Goal: Task Accomplishment & Management: Use online tool/utility

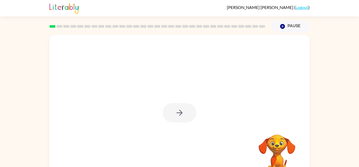
click at [180, 116] on div at bounding box center [180, 112] width 34 height 19
click at [180, 116] on icon "button" at bounding box center [179, 112] width 9 height 9
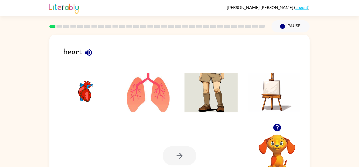
click at [154, 99] on img at bounding box center [148, 92] width 53 height 39
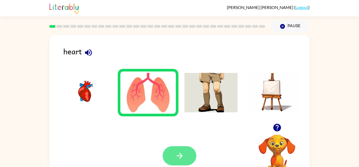
click at [180, 161] on button "button" at bounding box center [180, 155] width 34 height 19
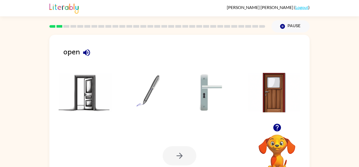
click at [95, 102] on img at bounding box center [85, 92] width 53 height 39
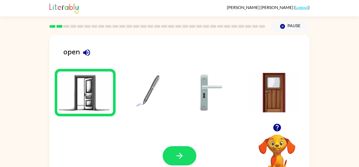
click at [79, 54] on div "open" at bounding box center [186, 53] width 247 height 17
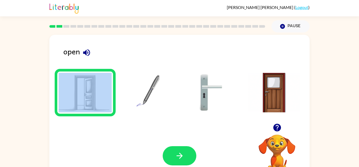
click at [79, 53] on div "open" at bounding box center [186, 53] width 247 height 17
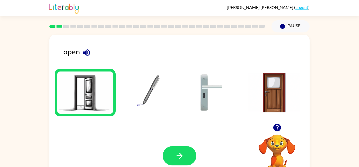
click at [77, 54] on div "open" at bounding box center [186, 53] width 247 height 17
click at [88, 51] on icon "button" at bounding box center [86, 52] width 9 height 9
click at [174, 151] on button "button" at bounding box center [180, 155] width 34 height 19
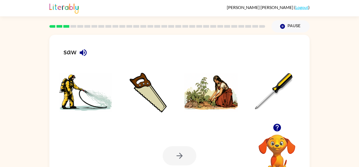
click at [174, 151] on div at bounding box center [180, 155] width 34 height 19
click at [82, 51] on icon "button" at bounding box center [83, 52] width 9 height 9
click at [154, 103] on img at bounding box center [148, 92] width 53 height 39
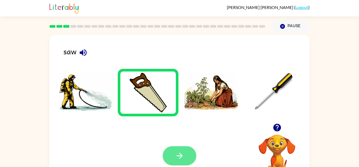
click at [188, 150] on button "button" at bounding box center [180, 155] width 34 height 19
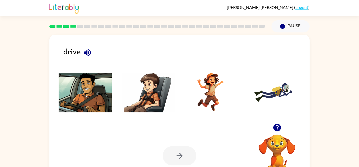
click at [93, 104] on img at bounding box center [85, 92] width 53 height 39
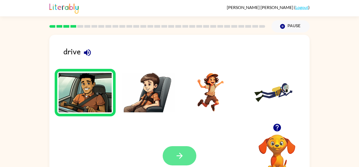
click at [177, 150] on button "button" at bounding box center [180, 155] width 34 height 19
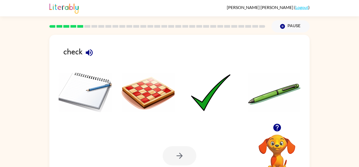
click at [202, 97] on img at bounding box center [211, 92] width 53 height 39
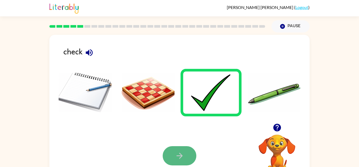
click at [176, 160] on button "button" at bounding box center [180, 155] width 34 height 19
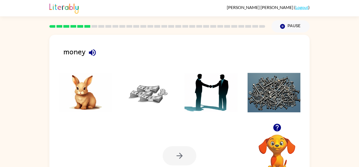
click at [145, 92] on img at bounding box center [148, 92] width 53 height 39
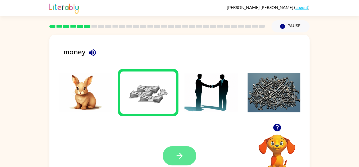
click at [170, 157] on button "button" at bounding box center [180, 155] width 34 height 19
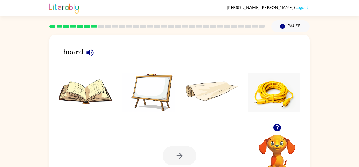
click at [155, 81] on img at bounding box center [148, 92] width 53 height 39
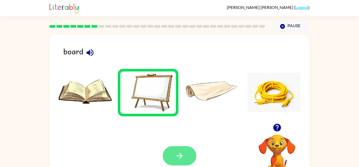
click at [169, 158] on button "button" at bounding box center [180, 155] width 34 height 19
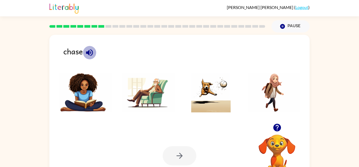
click at [90, 52] on icon "button" at bounding box center [89, 52] width 9 height 9
click at [220, 99] on img at bounding box center [211, 92] width 53 height 39
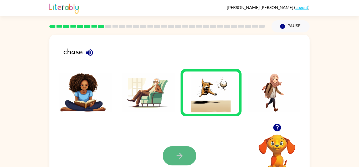
click at [178, 159] on icon "button" at bounding box center [179, 155] width 9 height 9
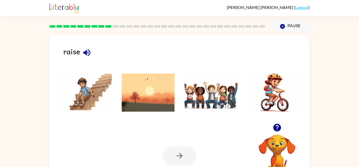
click at [89, 53] on icon "button" at bounding box center [86, 52] width 7 height 7
click at [194, 99] on img at bounding box center [211, 92] width 53 height 39
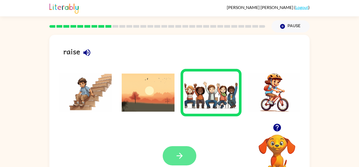
click at [182, 153] on icon "button" at bounding box center [179, 155] width 9 height 9
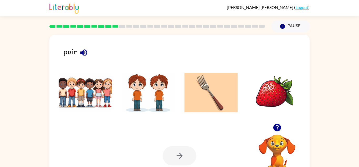
click at [84, 54] on icon "button" at bounding box center [83, 52] width 9 height 9
click at [77, 47] on div "pair" at bounding box center [186, 53] width 247 height 17
click at [78, 48] on div "pair" at bounding box center [186, 53] width 247 height 17
click at [78, 49] on button "button" at bounding box center [83, 52] width 13 height 13
click at [285, 78] on img at bounding box center [274, 92] width 53 height 39
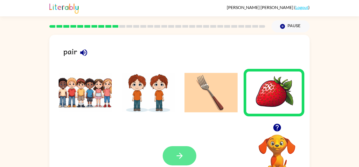
click at [183, 157] on icon "button" at bounding box center [179, 155] width 9 height 9
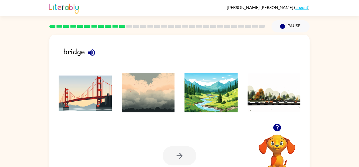
click at [99, 97] on img at bounding box center [85, 92] width 53 height 39
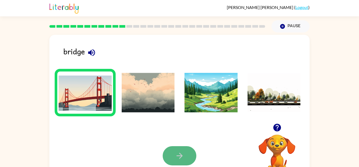
click at [171, 146] on button "button" at bounding box center [180, 155] width 34 height 19
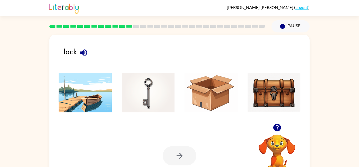
click at [143, 94] on img at bounding box center [148, 92] width 53 height 39
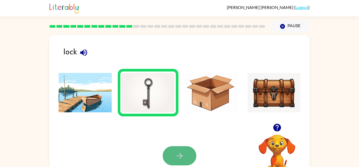
click at [180, 149] on button "button" at bounding box center [180, 155] width 34 height 19
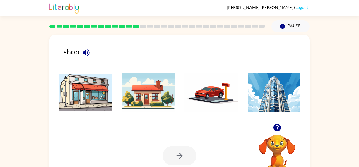
click at [85, 91] on img at bounding box center [85, 92] width 53 height 39
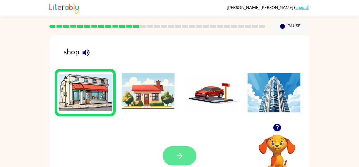
click at [193, 158] on button "button" at bounding box center [180, 155] width 34 height 19
click at [18, 59] on div "shop Your browser must support playing .mp4 files to use Literably. Please try …" at bounding box center [179, 108] width 359 height 153
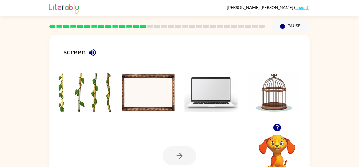
click at [19, 89] on div "screen Your browser must support playing .mp4 files to use Literably. Please tr…" at bounding box center [179, 108] width 359 height 153
click at [98, 52] on button "button" at bounding box center [92, 52] width 13 height 13
click at [150, 98] on img at bounding box center [148, 92] width 53 height 39
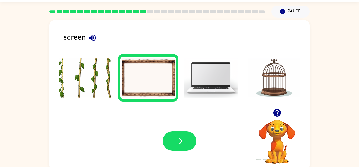
scroll to position [18, 0]
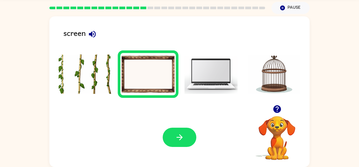
click at [226, 60] on img at bounding box center [211, 73] width 53 height 39
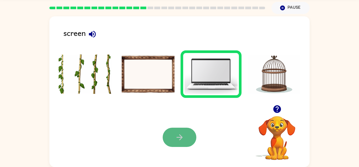
click at [180, 139] on icon "button" at bounding box center [180, 137] width 6 height 6
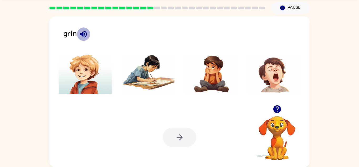
click at [82, 34] on icon "button" at bounding box center [83, 34] width 7 height 7
click at [213, 86] on img at bounding box center [211, 73] width 53 height 39
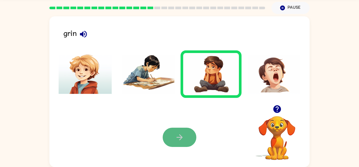
click at [182, 130] on button "button" at bounding box center [180, 136] width 34 height 19
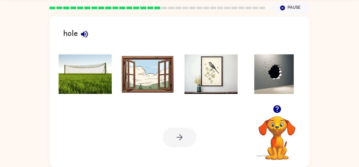
click at [278, 84] on img at bounding box center [274, 73] width 53 height 39
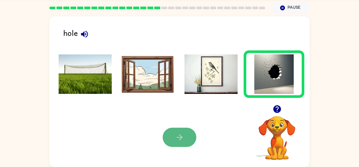
click at [169, 141] on button "button" at bounding box center [180, 136] width 34 height 19
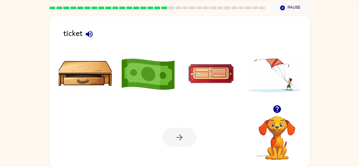
click at [89, 40] on button "button" at bounding box center [89, 33] width 13 height 13
click at [85, 35] on icon "button" at bounding box center [89, 33] width 9 height 9
click at [216, 75] on img at bounding box center [211, 73] width 53 height 39
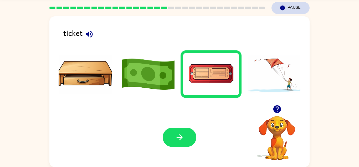
click at [280, 9] on icon "Pause" at bounding box center [283, 8] width 6 height 6
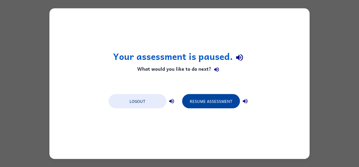
click at [222, 104] on button "Resume Assessment" at bounding box center [211, 101] width 58 height 14
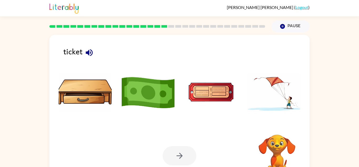
click at [204, 93] on img at bounding box center [211, 92] width 53 height 39
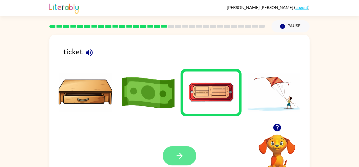
click at [177, 147] on button "button" at bounding box center [180, 155] width 34 height 19
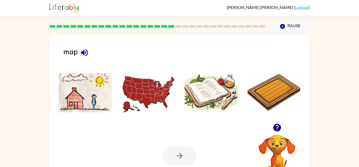
click at [139, 91] on img at bounding box center [148, 92] width 53 height 39
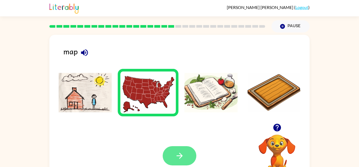
click at [176, 146] on button "button" at bounding box center [180, 155] width 34 height 19
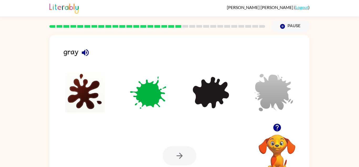
click at [269, 96] on img at bounding box center [274, 92] width 53 height 39
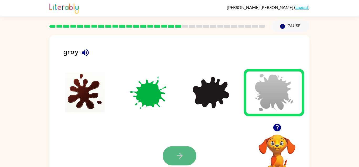
click at [183, 156] on icon "button" at bounding box center [179, 155] width 9 height 9
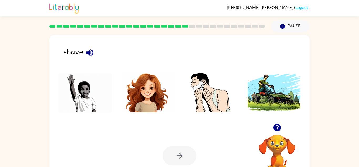
click at [210, 77] on img at bounding box center [211, 92] width 53 height 39
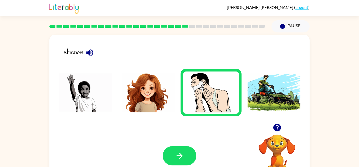
click at [147, 101] on img at bounding box center [148, 92] width 53 height 39
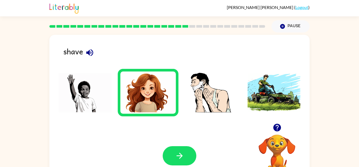
click at [209, 104] on img at bounding box center [211, 92] width 53 height 39
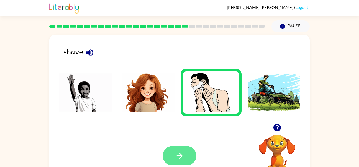
click at [179, 156] on icon "button" at bounding box center [179, 155] width 9 height 9
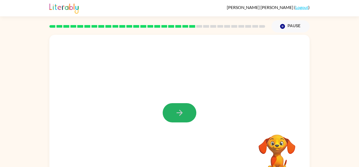
click at [183, 112] on icon "button" at bounding box center [179, 112] width 9 height 9
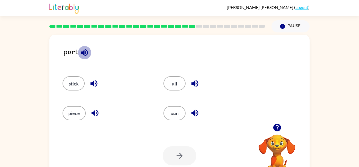
click at [87, 56] on icon "button" at bounding box center [84, 52] width 9 height 9
click at [194, 81] on icon "button" at bounding box center [194, 83] width 9 height 9
click at [194, 112] on icon "button" at bounding box center [195, 112] width 7 height 7
click at [90, 82] on icon "button" at bounding box center [93, 83] width 9 height 9
click at [97, 111] on icon "button" at bounding box center [95, 112] width 7 height 7
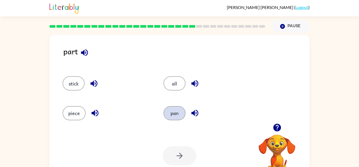
click at [180, 115] on button "pan" at bounding box center [175, 113] width 22 height 14
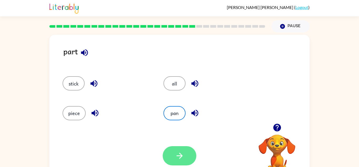
click at [186, 159] on button "button" at bounding box center [180, 155] width 34 height 19
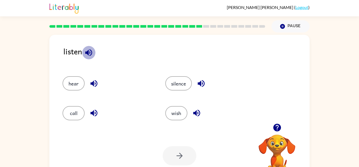
click at [89, 53] on icon "button" at bounding box center [88, 52] width 9 height 9
click at [79, 81] on button "hear" at bounding box center [74, 83] width 22 height 14
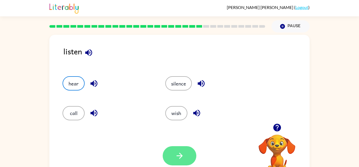
click at [193, 157] on button "button" at bounding box center [180, 155] width 34 height 19
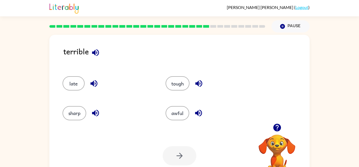
click at [94, 53] on icon "button" at bounding box center [95, 52] width 7 height 7
click at [93, 81] on icon "button" at bounding box center [94, 83] width 7 height 7
click at [96, 105] on div "sharp" at bounding box center [104, 110] width 103 height 29
click at [95, 118] on button "button" at bounding box center [95, 112] width 13 height 13
click at [199, 114] on icon "button" at bounding box center [198, 112] width 9 height 9
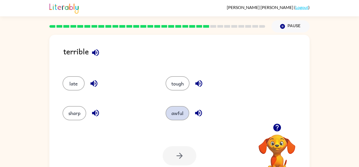
click at [170, 109] on button "awful" at bounding box center [178, 113] width 24 height 14
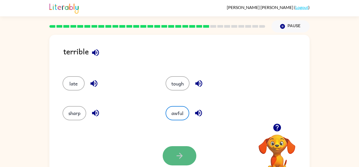
click at [186, 164] on button "button" at bounding box center [180, 155] width 34 height 19
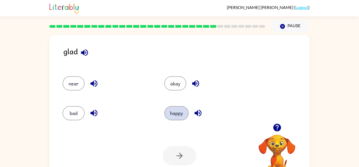
click at [183, 111] on button "happy" at bounding box center [176, 113] width 24 height 14
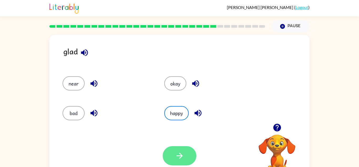
click at [180, 150] on button "button" at bounding box center [180, 155] width 34 height 19
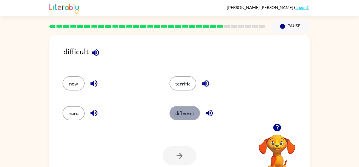
click at [181, 106] on button "different" at bounding box center [185, 113] width 31 height 14
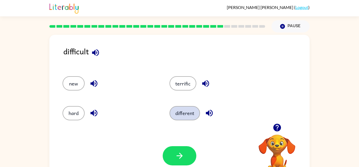
scroll to position [18, 0]
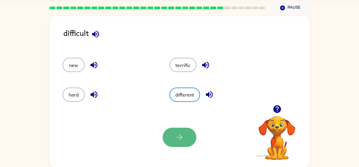
click at [179, 142] on button "button" at bounding box center [180, 136] width 34 height 19
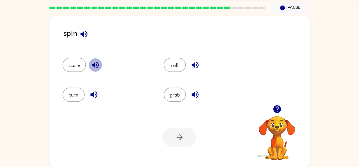
click at [92, 65] on icon "button" at bounding box center [95, 65] width 7 height 7
click at [84, 32] on icon "button" at bounding box center [84, 34] width 7 height 7
click at [84, 34] on icon "button" at bounding box center [84, 34] width 7 height 7
click at [169, 64] on button "roll" at bounding box center [175, 65] width 22 height 14
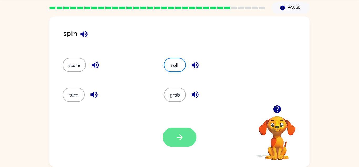
click at [182, 130] on button "button" at bounding box center [180, 136] width 34 height 19
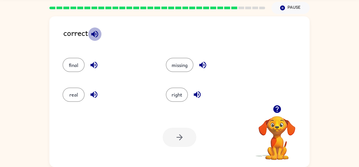
click at [96, 34] on icon "button" at bounding box center [94, 34] width 7 height 7
click at [94, 60] on icon "button" at bounding box center [93, 64] width 9 height 9
click at [95, 95] on icon "button" at bounding box center [94, 94] width 7 height 7
click at [198, 96] on icon "button" at bounding box center [197, 94] width 9 height 9
click at [177, 88] on button "right" at bounding box center [177, 94] width 22 height 14
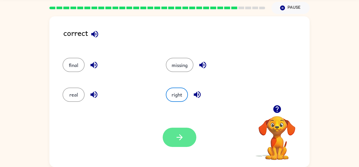
click at [179, 137] on icon "button" at bounding box center [180, 137] width 6 height 6
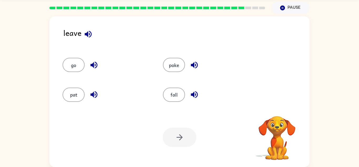
click at [94, 42] on div "leave" at bounding box center [186, 37] width 247 height 20
click at [89, 34] on icon "button" at bounding box center [88, 33] width 9 height 9
click at [69, 63] on button "go" at bounding box center [74, 65] width 22 height 14
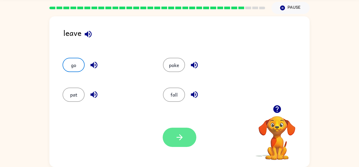
click at [184, 143] on button "button" at bounding box center [180, 136] width 34 height 19
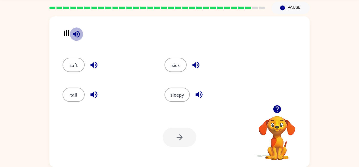
click at [73, 32] on icon "button" at bounding box center [76, 33] width 9 height 9
click at [178, 65] on button "sick" at bounding box center [176, 65] width 22 height 14
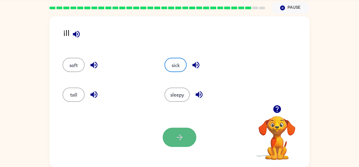
click at [175, 134] on button "button" at bounding box center [180, 136] width 34 height 19
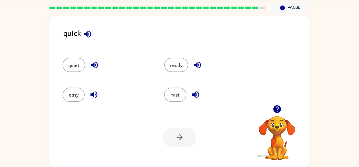
click at [87, 37] on icon "button" at bounding box center [87, 33] width 9 height 9
click at [180, 90] on button "fast" at bounding box center [175, 94] width 22 height 14
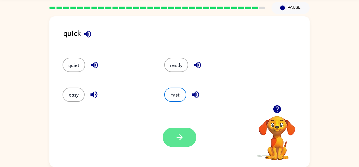
click at [180, 131] on button "button" at bounding box center [180, 136] width 34 height 19
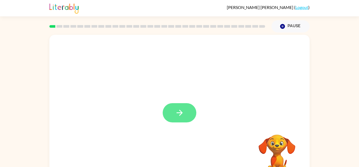
click at [182, 111] on icon "button" at bounding box center [179, 112] width 9 height 9
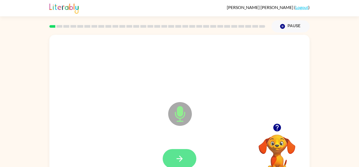
click at [183, 157] on icon "button" at bounding box center [179, 158] width 9 height 9
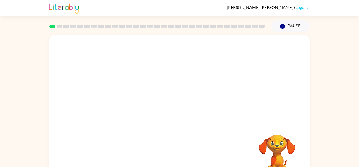
drag, startPoint x: 350, startPoint y: 136, endPoint x: 359, endPoint y: 177, distance: 41.6
click at [359, 166] on html "[PERSON_NAME] ( Logout ) Pause Pause Your browser must support playing .mp4 fil…" at bounding box center [179, 92] width 359 height 185
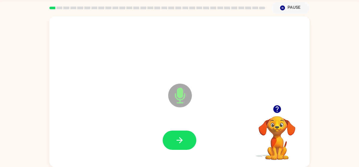
click at [187, 129] on div at bounding box center [180, 139] width 250 height 43
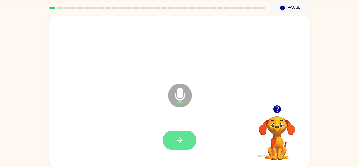
click at [188, 136] on button "button" at bounding box center [180, 139] width 34 height 19
click at [272, 114] on div at bounding box center [277, 108] width 53 height 13
click at [180, 142] on icon "button" at bounding box center [180, 140] width 6 height 6
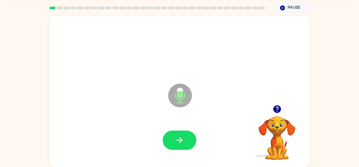
click at [287, 120] on video "Your browser must support playing .mp4 files to use Literably. Please try using…" at bounding box center [277, 134] width 53 height 53
click at [276, 109] on icon "button" at bounding box center [277, 109] width 8 height 8
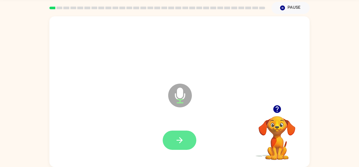
click at [180, 138] on icon "button" at bounding box center [179, 139] width 9 height 9
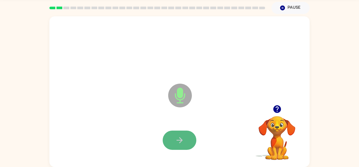
click at [187, 137] on button "button" at bounding box center [180, 139] width 34 height 19
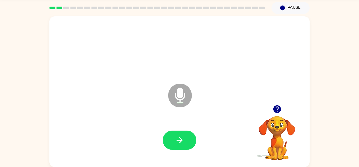
click at [277, 111] on icon "button" at bounding box center [277, 109] width 8 height 8
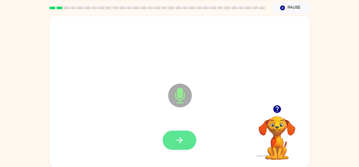
click at [183, 133] on button "button" at bounding box center [180, 139] width 34 height 19
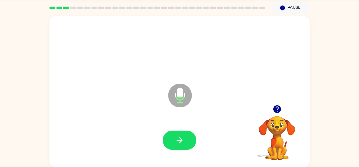
click at [183, 133] on button "button" at bounding box center [180, 139] width 34 height 19
click at [181, 140] on icon "button" at bounding box center [179, 139] width 9 height 9
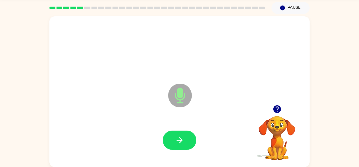
click at [181, 140] on icon "button" at bounding box center [179, 139] width 9 height 9
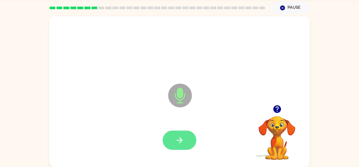
click at [182, 140] on icon "button" at bounding box center [180, 140] width 6 height 6
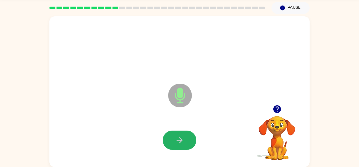
click at [182, 140] on icon "button" at bounding box center [180, 140] width 6 height 6
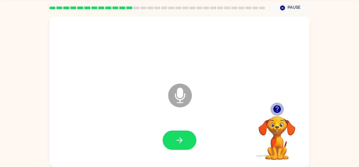
click at [276, 109] on icon "button" at bounding box center [277, 109] width 8 height 8
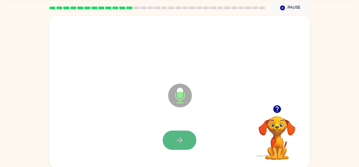
click at [180, 136] on icon "button" at bounding box center [179, 139] width 9 height 9
